Goal: Contribute content: Add original content to the website for others to see

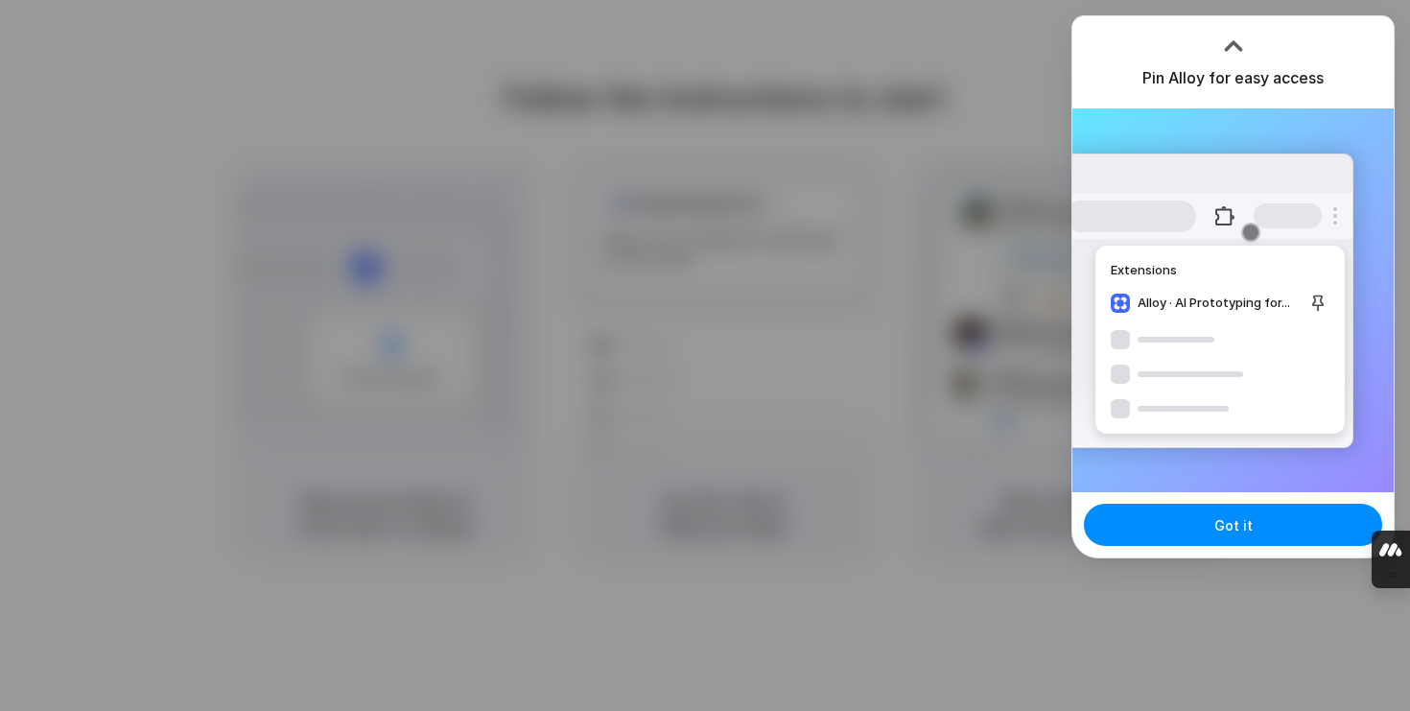
click at [1215, 546] on div "Got it" at bounding box center [1232, 524] width 321 height 65
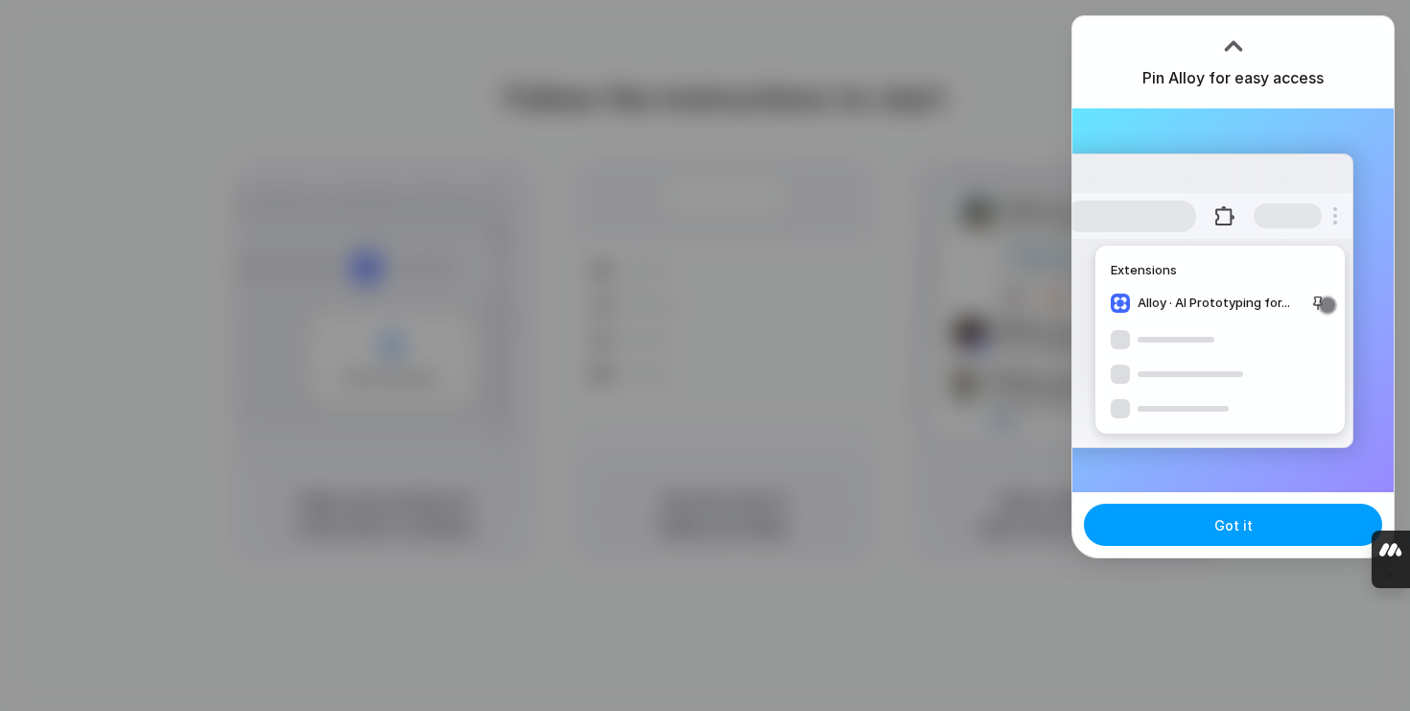
click at [1209, 539] on button "Got it" at bounding box center [1233, 525] width 298 height 42
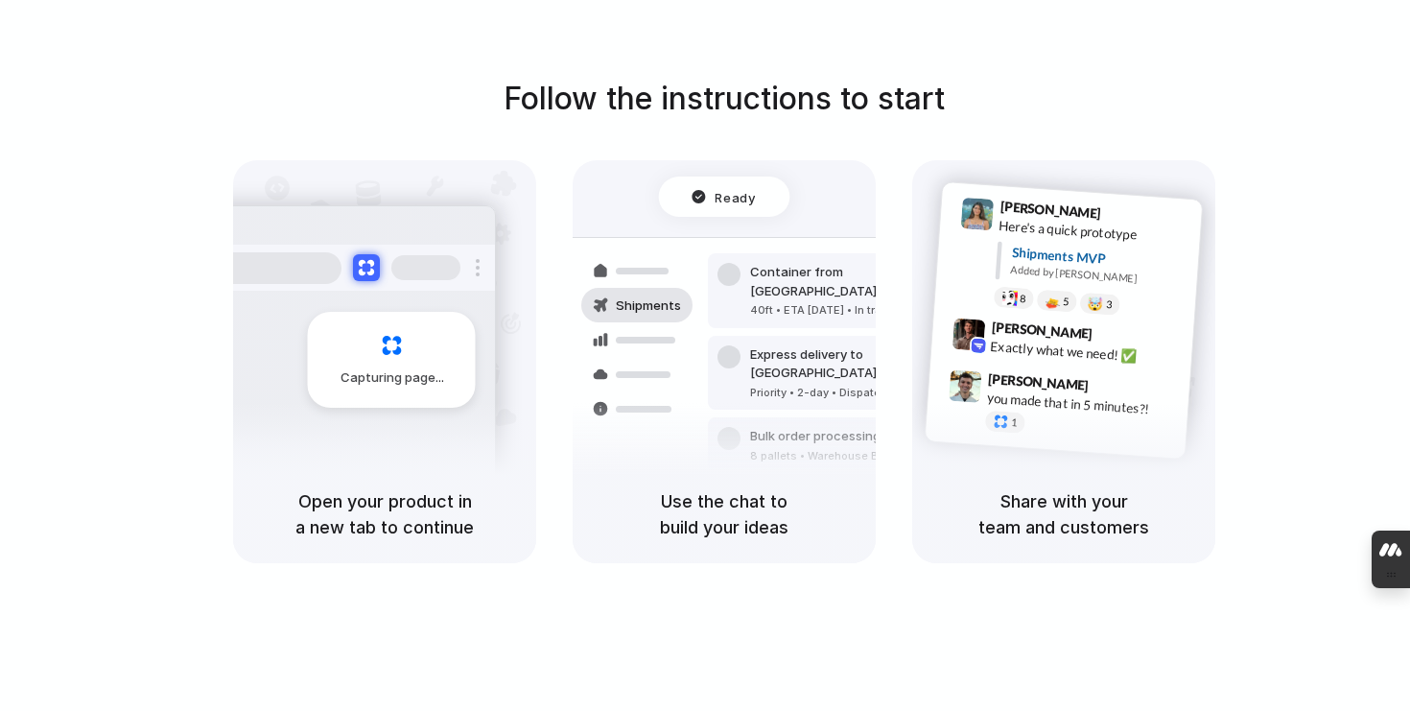
click at [705, 356] on div at bounding box center [705, 356] width 0 height 0
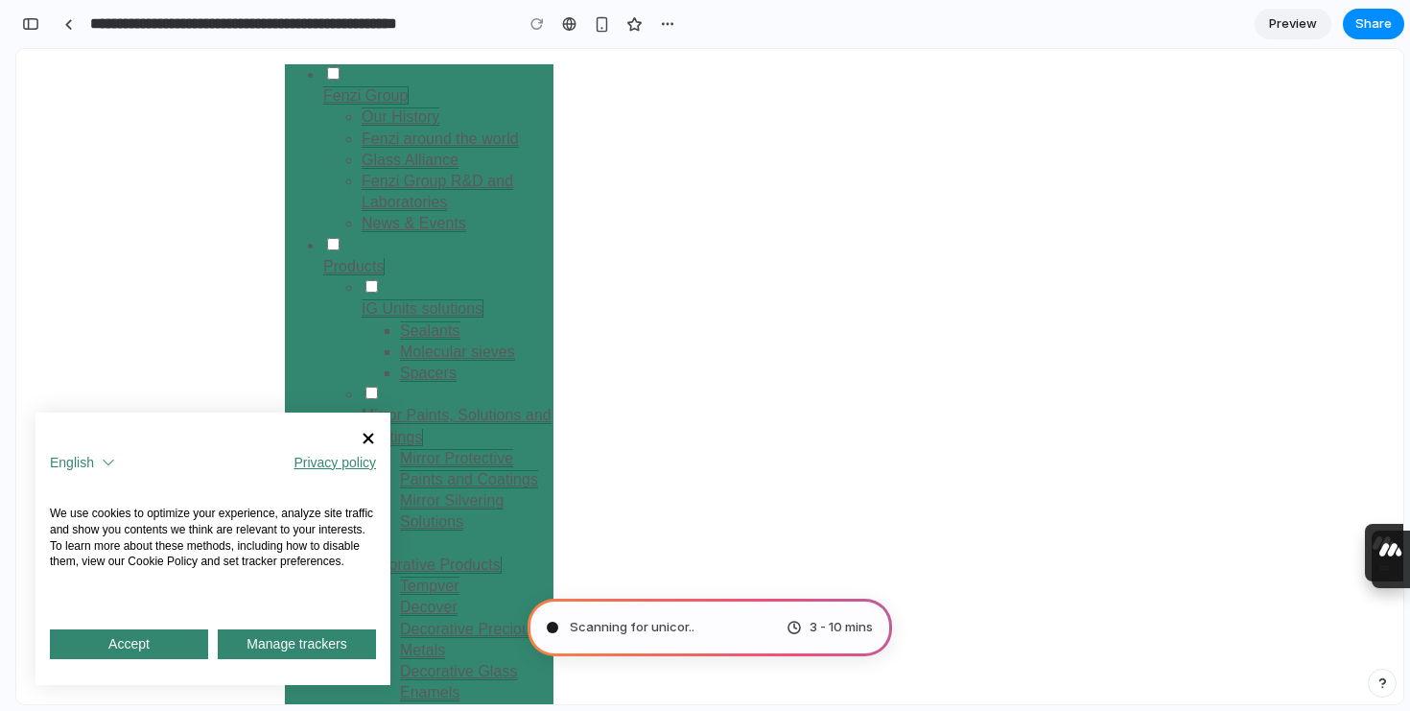
type input "**********"
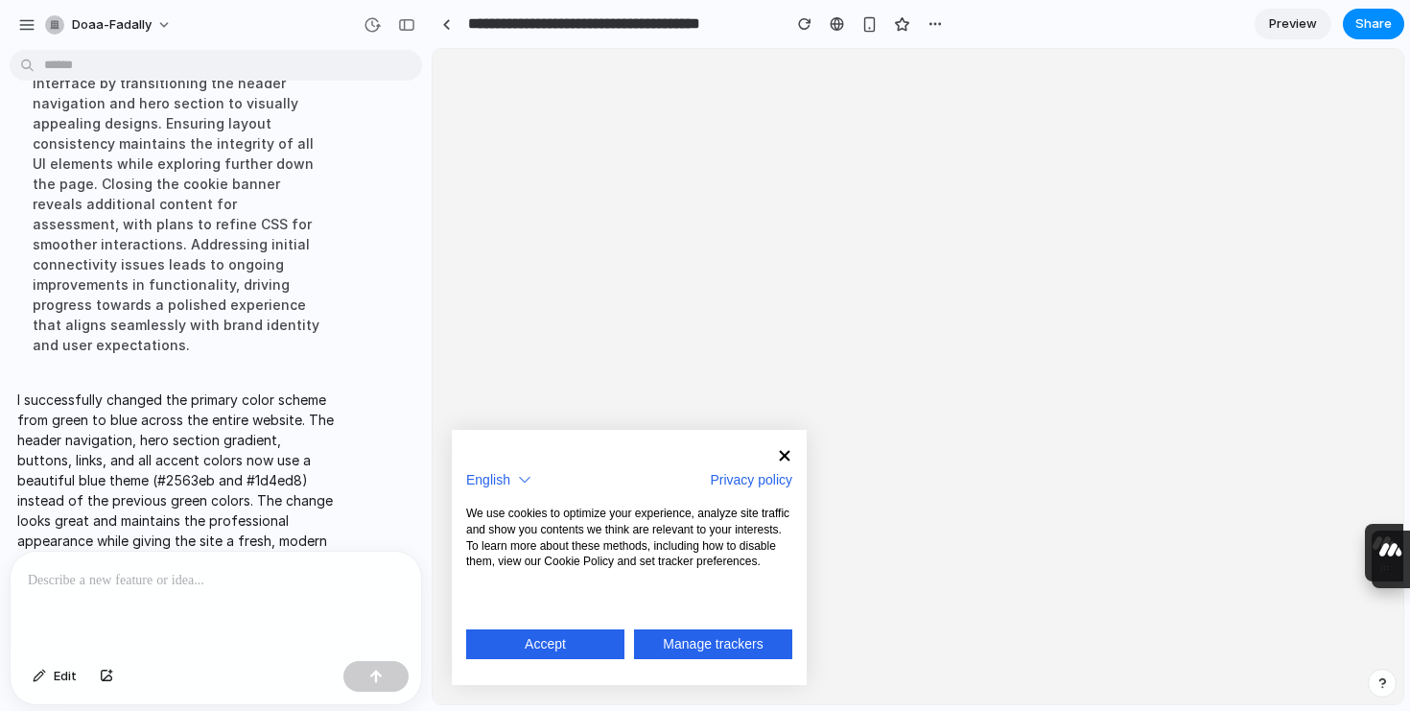
scroll to position [1456, 0]
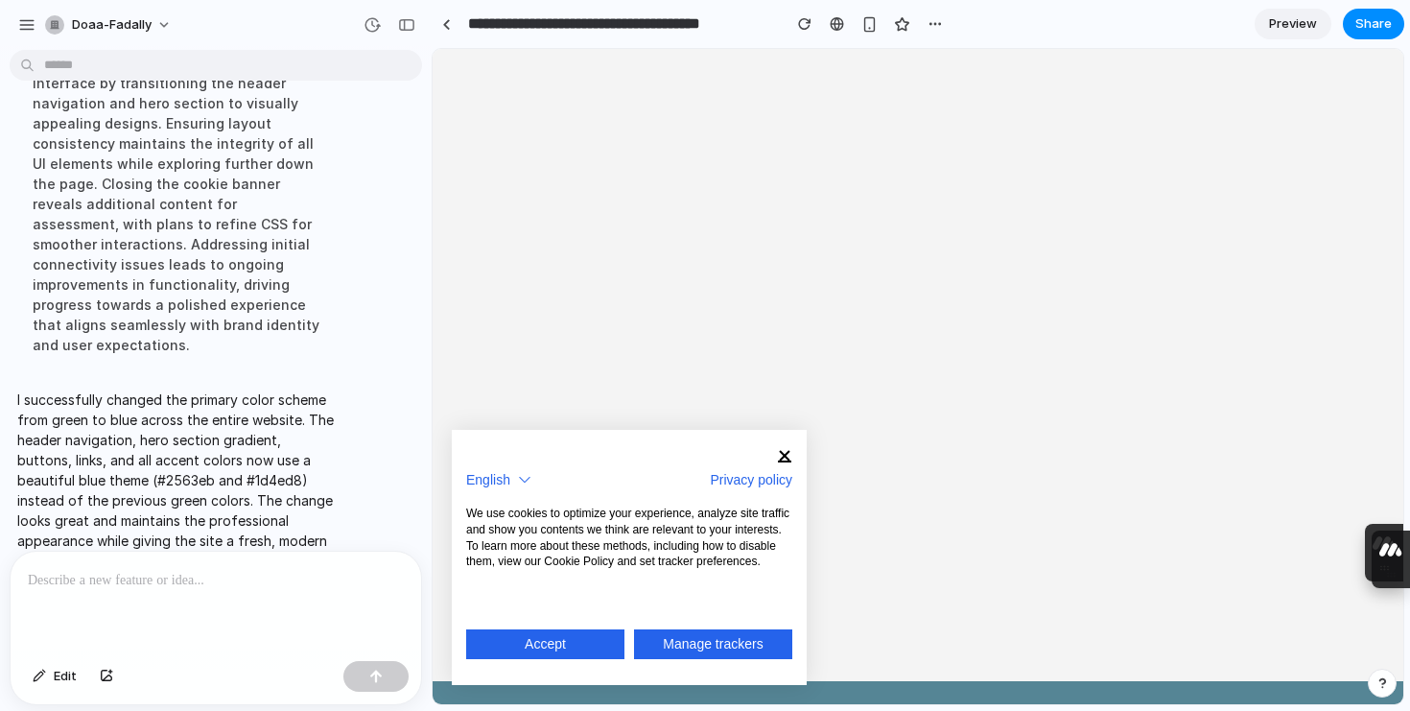
click at [786, 458] on span "button" at bounding box center [784, 455] width 13 height 13
click at [778, 465] on div at bounding box center [629, 458] width 355 height 20
click at [787, 454] on span "button" at bounding box center [784, 455] width 13 height 13
click at [774, 452] on div at bounding box center [629, 458] width 355 height 20
click at [528, 630] on button "Accept" at bounding box center [545, 644] width 158 height 30
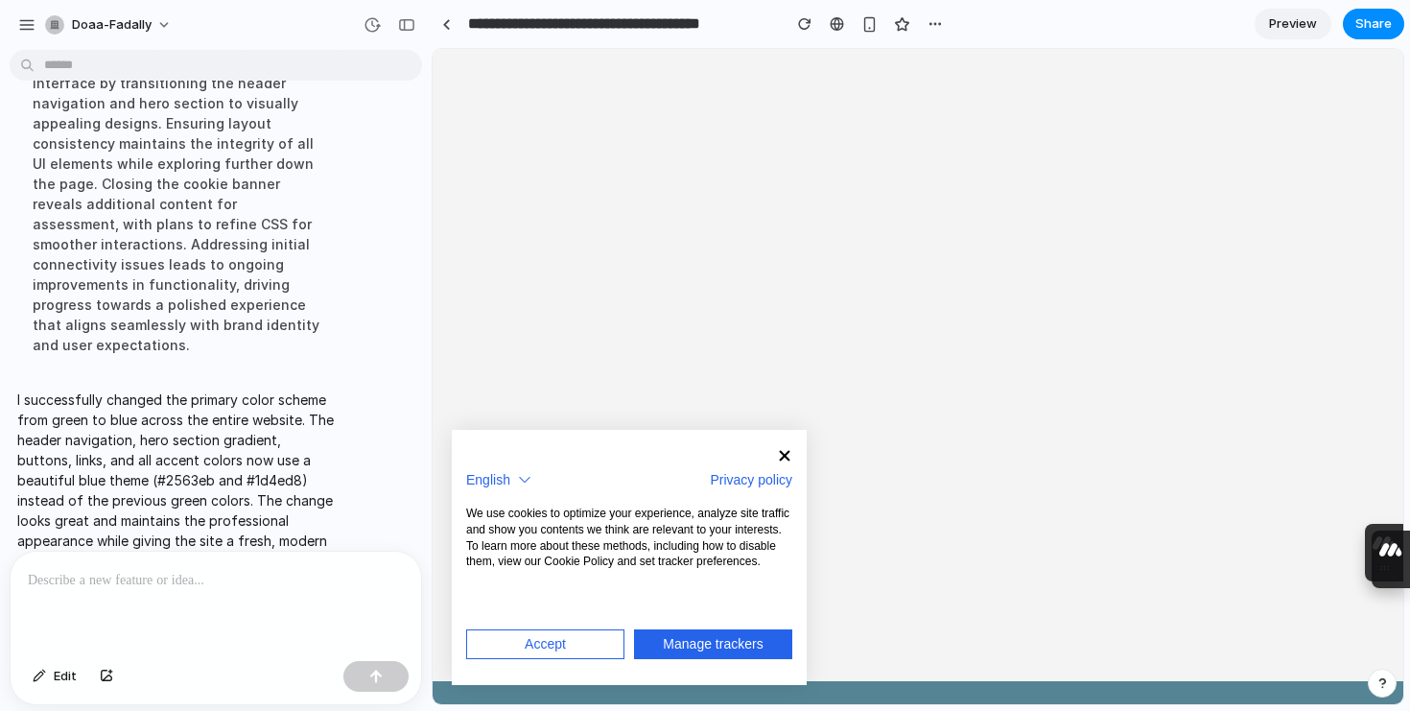
click at [563, 648] on span "Accept" at bounding box center [545, 644] width 41 height 20
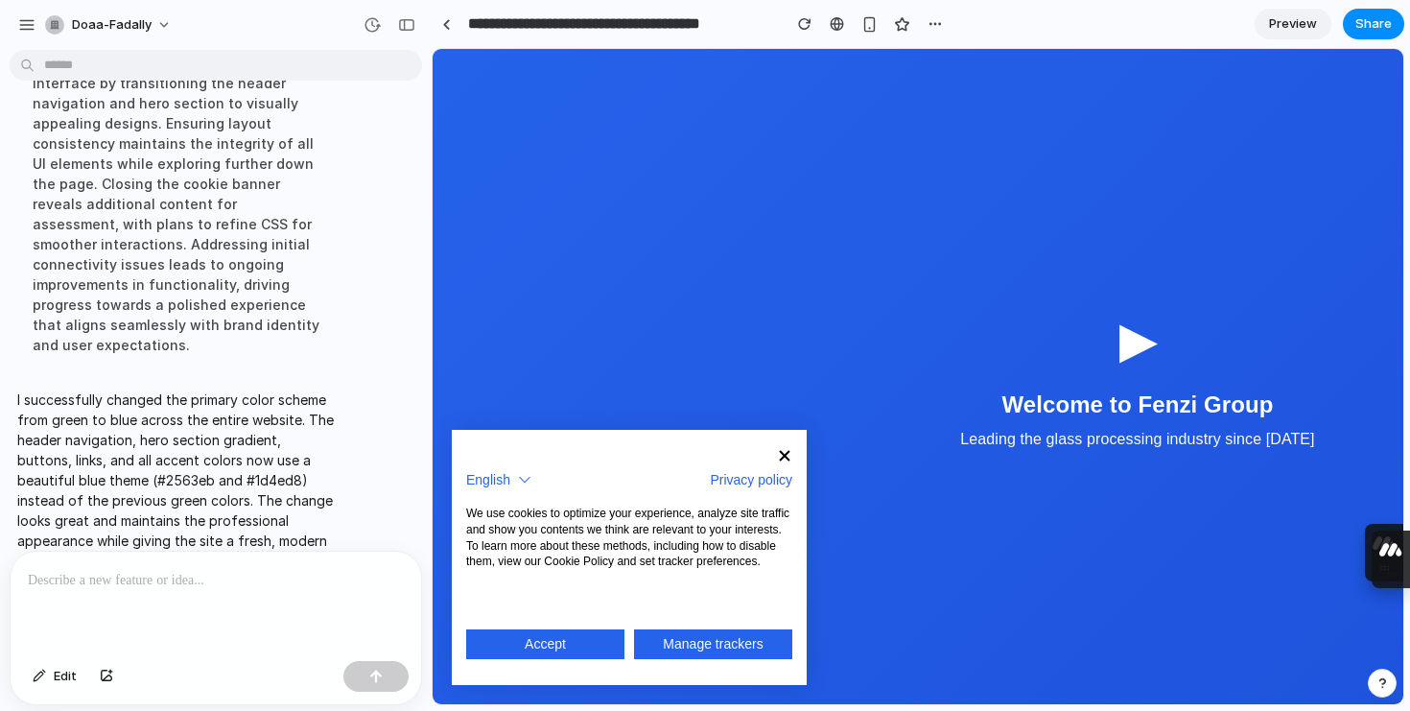
scroll to position [0, 0]
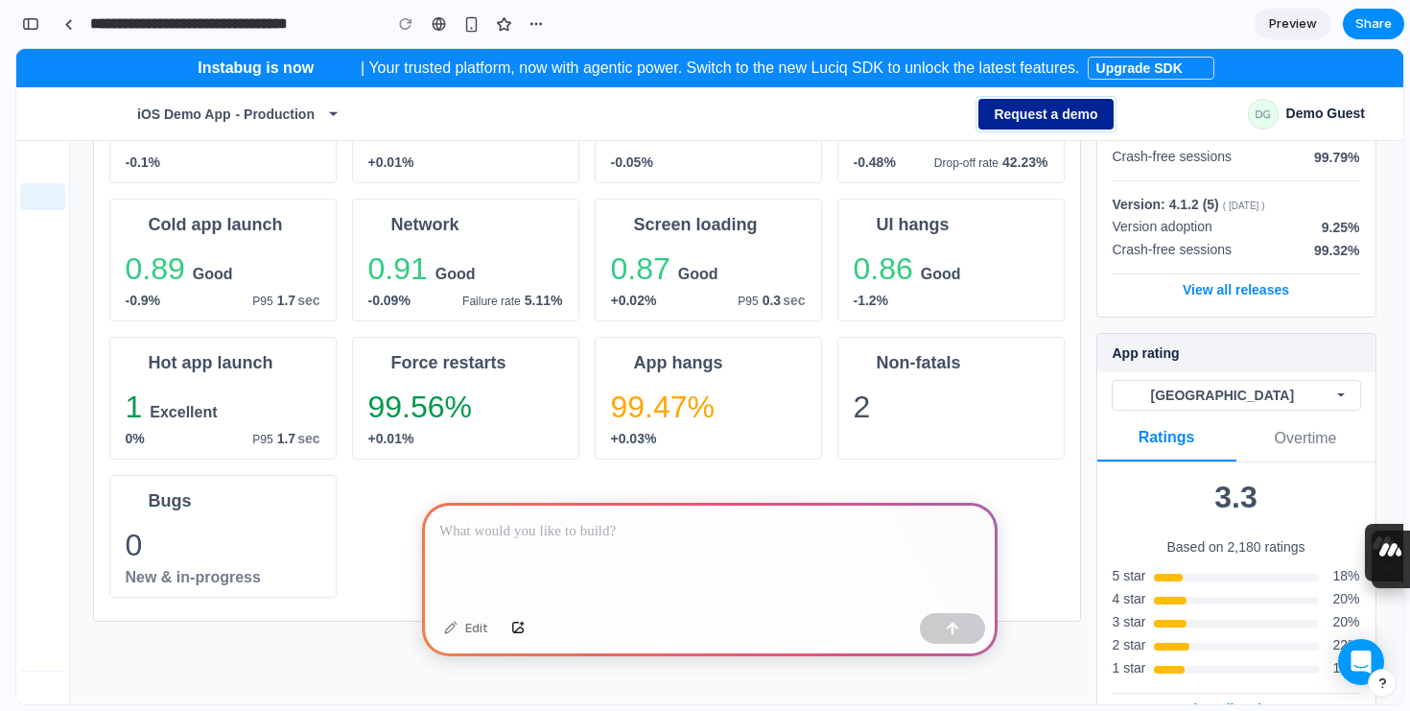
scroll to position [728, 0]
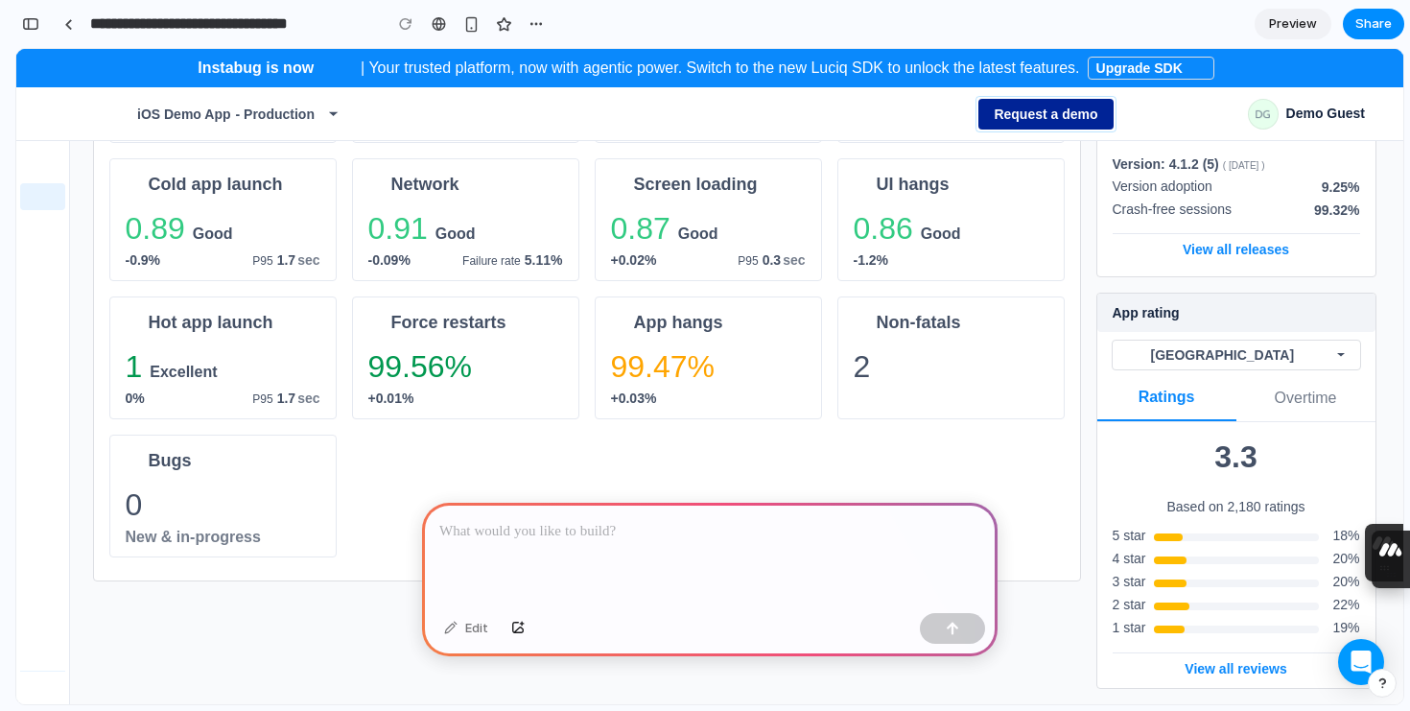
click at [622, 575] on div at bounding box center [709, 554] width 575 height 103
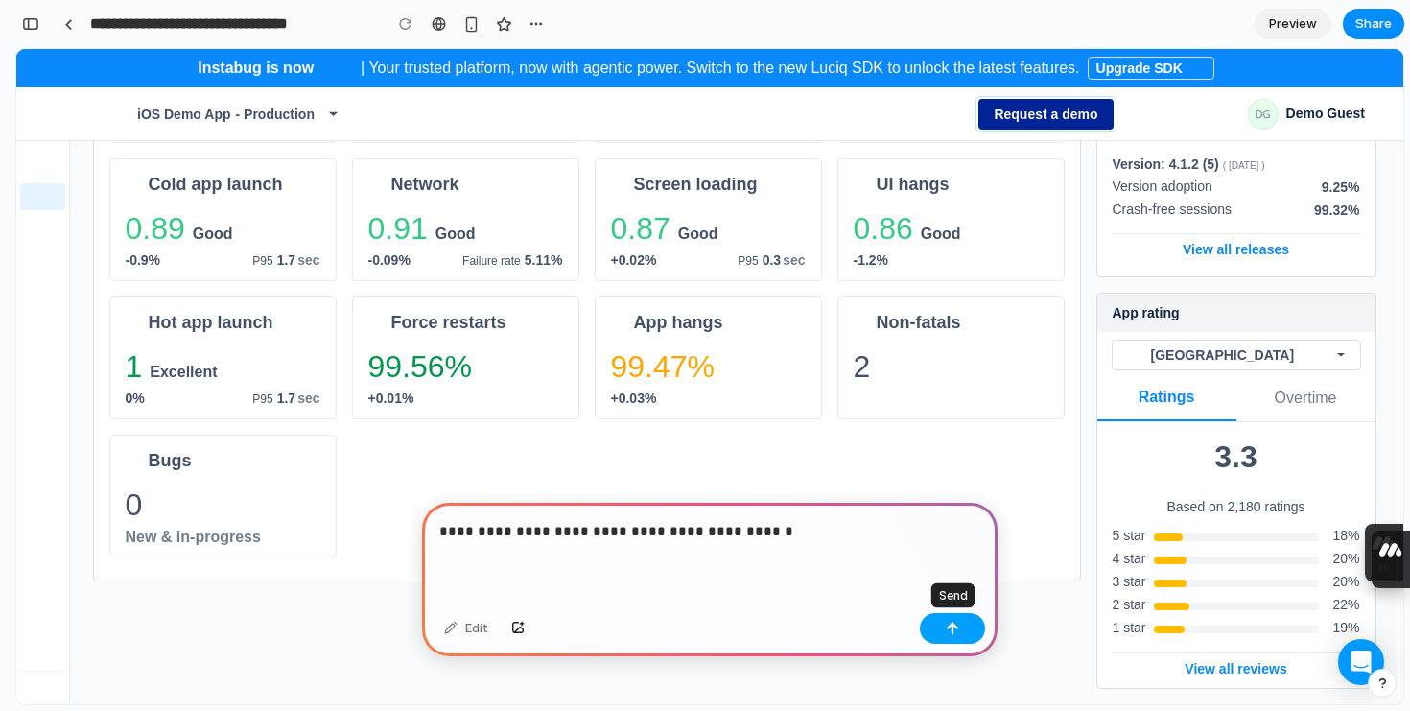
click at [972, 631] on button "button" at bounding box center [952, 628] width 65 height 31
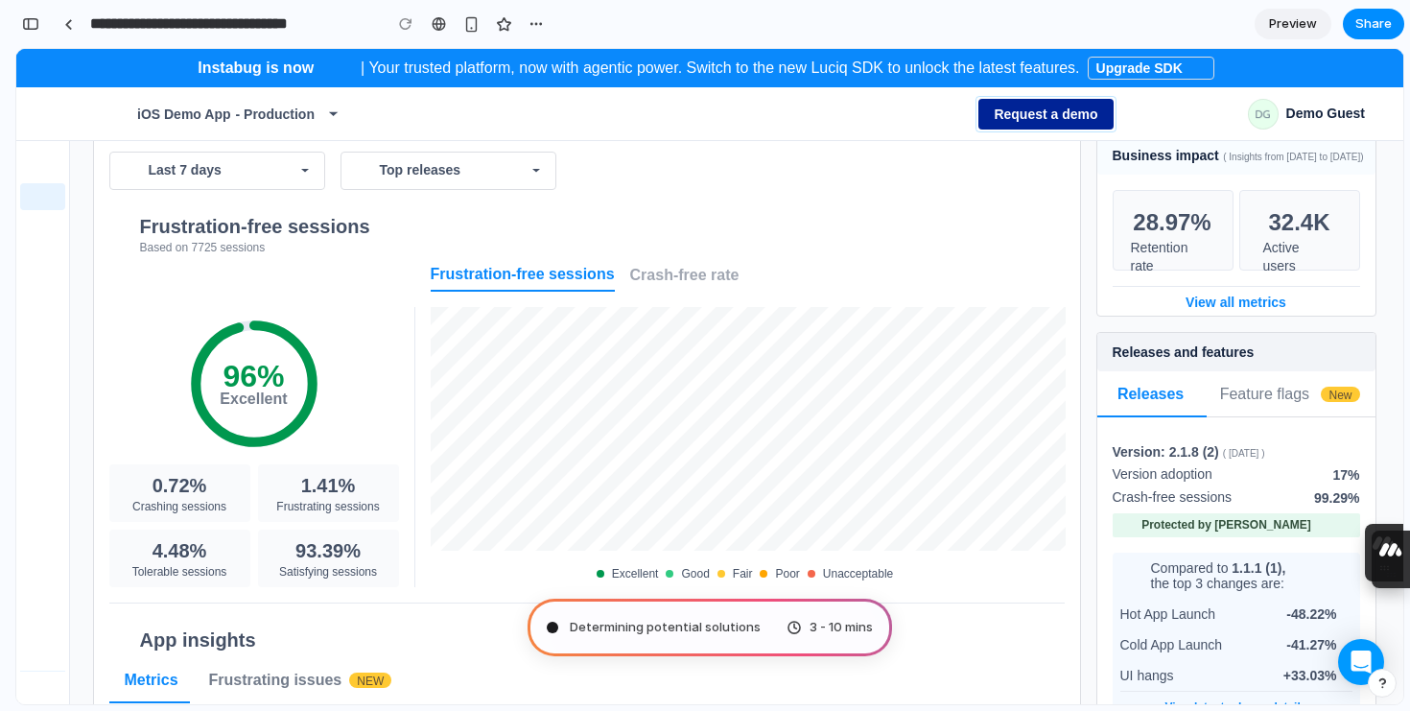
scroll to position [0, 0]
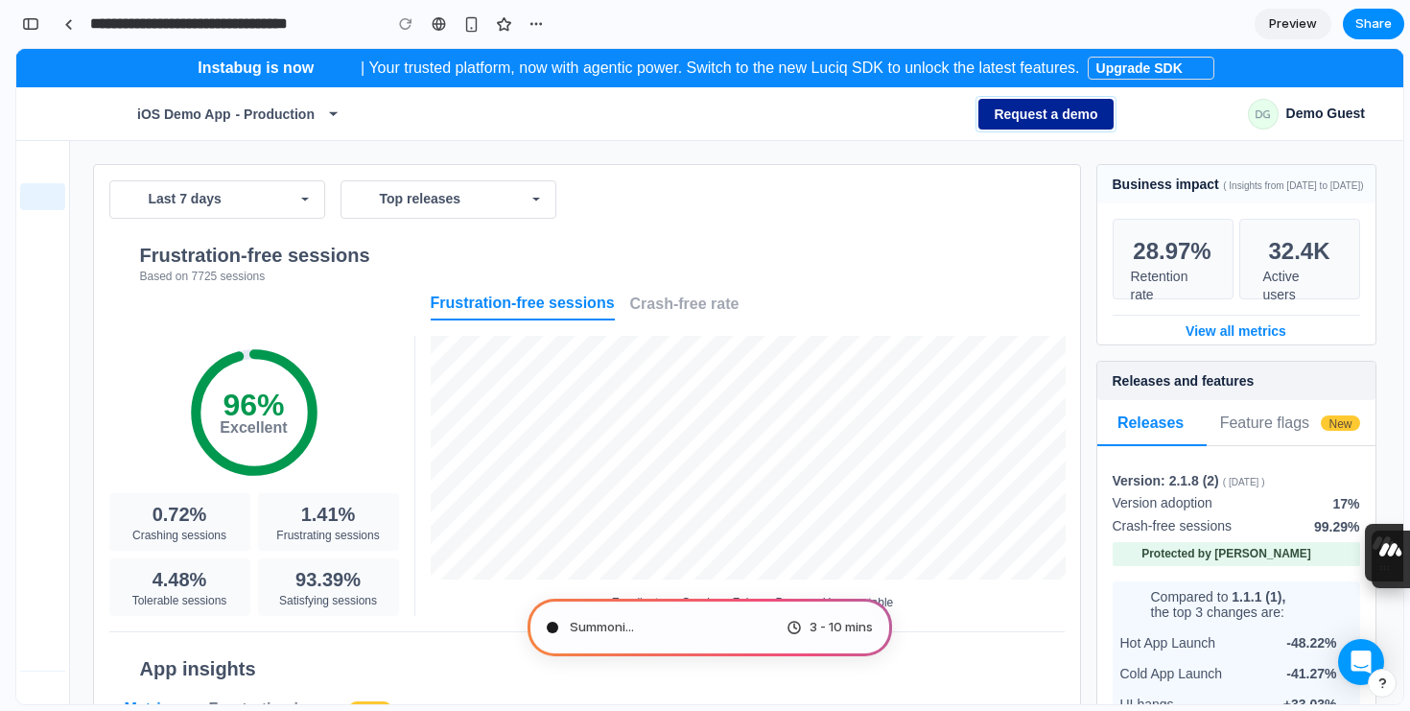
type input "**********"
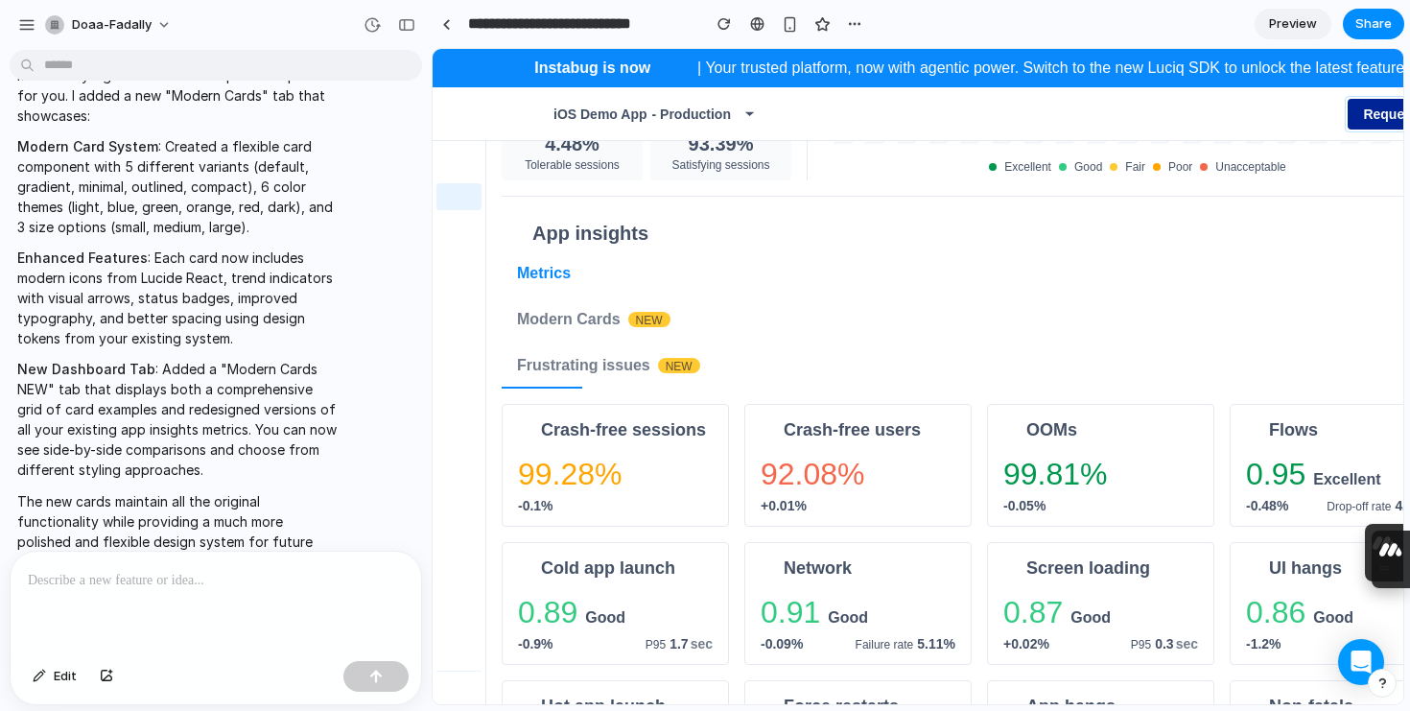
scroll to position [409, 1]
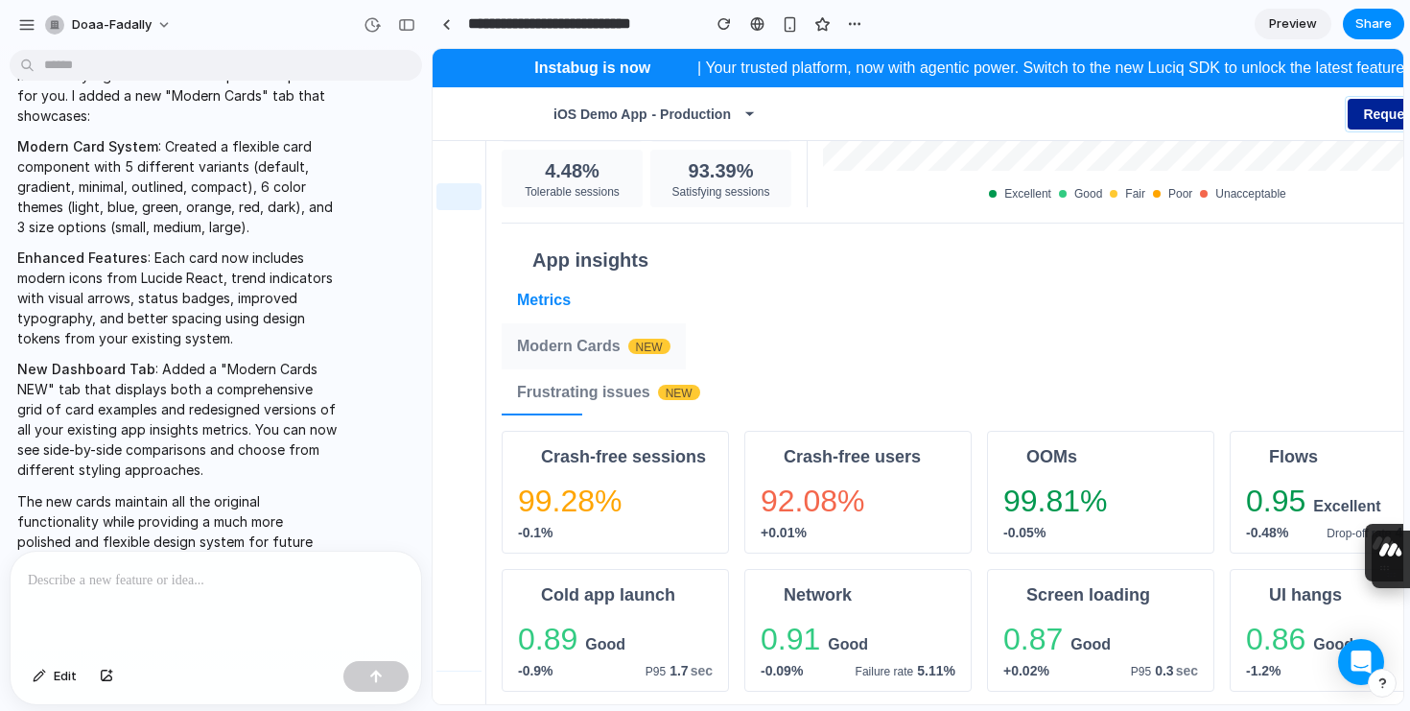
click at [603, 333] on div "Modern Cards NEW" at bounding box center [594, 346] width 184 height 46
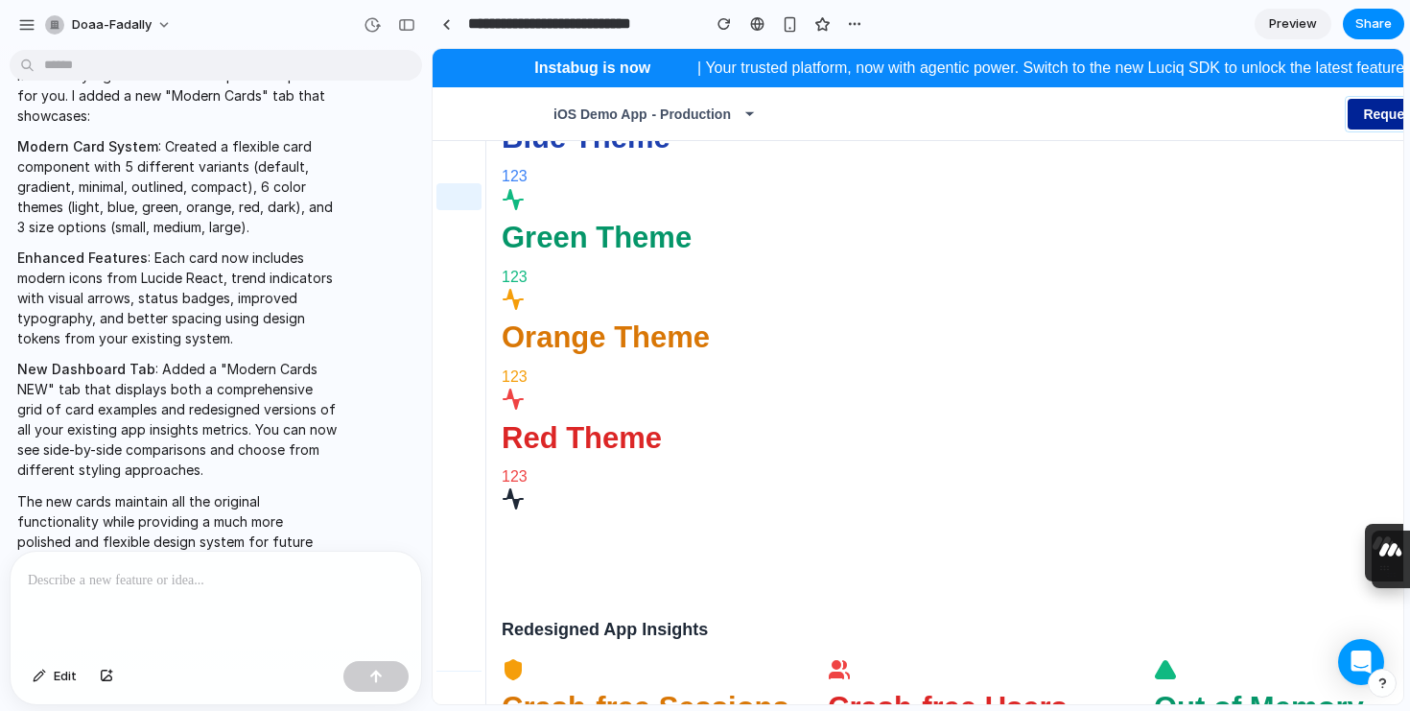
scroll to position [3311, 1]
